Goal: Find specific page/section: Find specific page/section

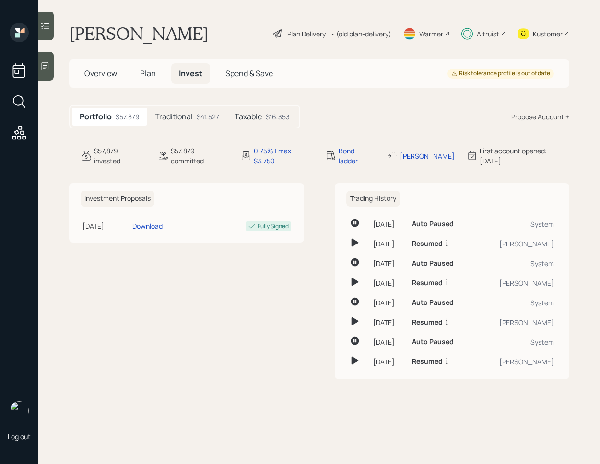
click at [257, 117] on h5 "Taxable" at bounding box center [247, 116] width 27 height 9
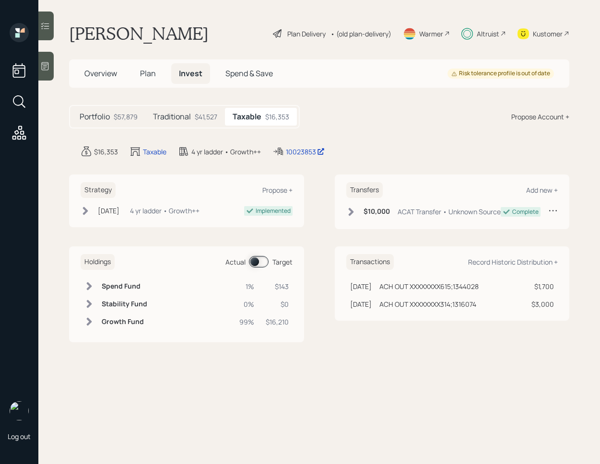
click at [259, 261] on span at bounding box center [259, 262] width 20 height 12
click at [49, 30] on icon at bounding box center [45, 26] width 10 height 10
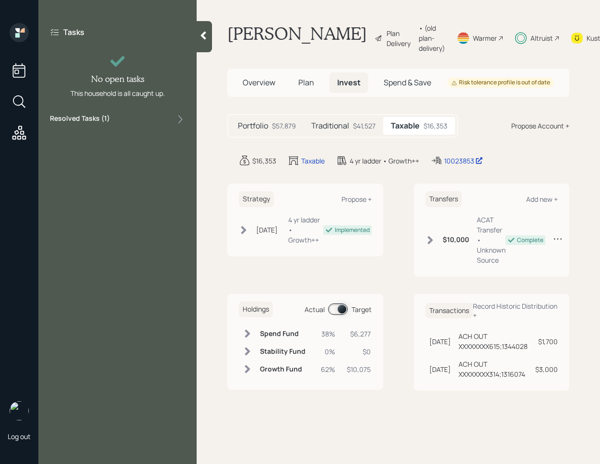
click at [137, 122] on div "Resolved Tasks ( 1 )" at bounding box center [117, 120] width 135 height 12
click at [147, 123] on div "Resolved Tasks ( 1 )" at bounding box center [117, 120] width 135 height 12
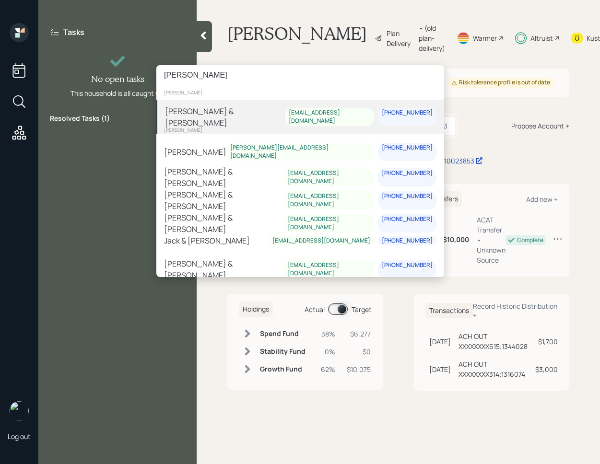
type input "[PERSON_NAME]"
click at [239, 110] on div "[PERSON_NAME] & [PERSON_NAME]" at bounding box center [225, 116] width 120 height 23
